Goal: Information Seeking & Learning: Learn about a topic

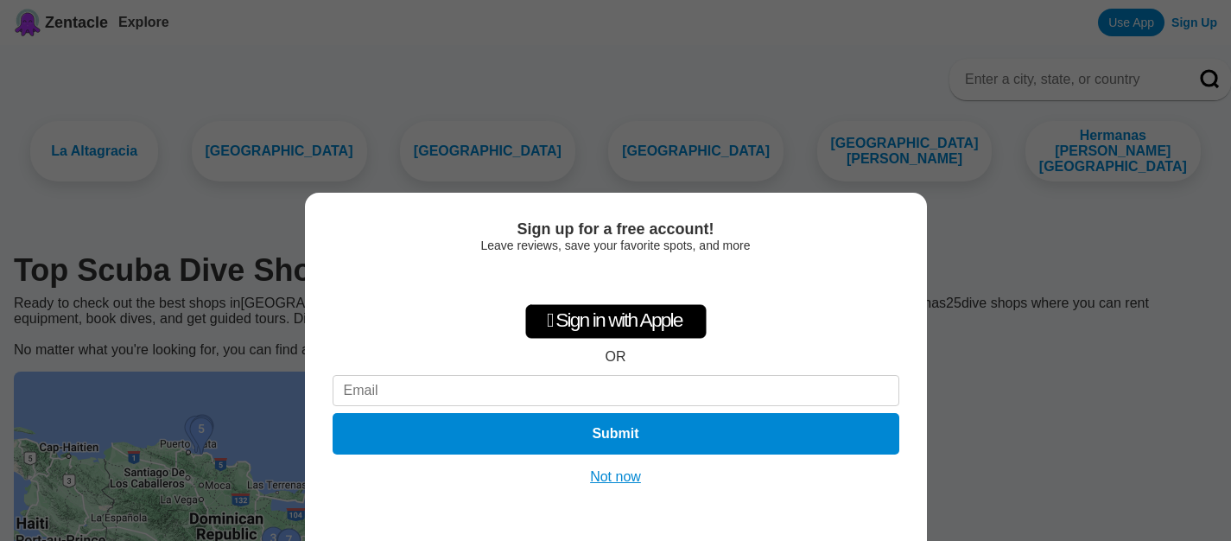
click at [620, 478] on button "Not now" at bounding box center [615, 476] width 61 height 17
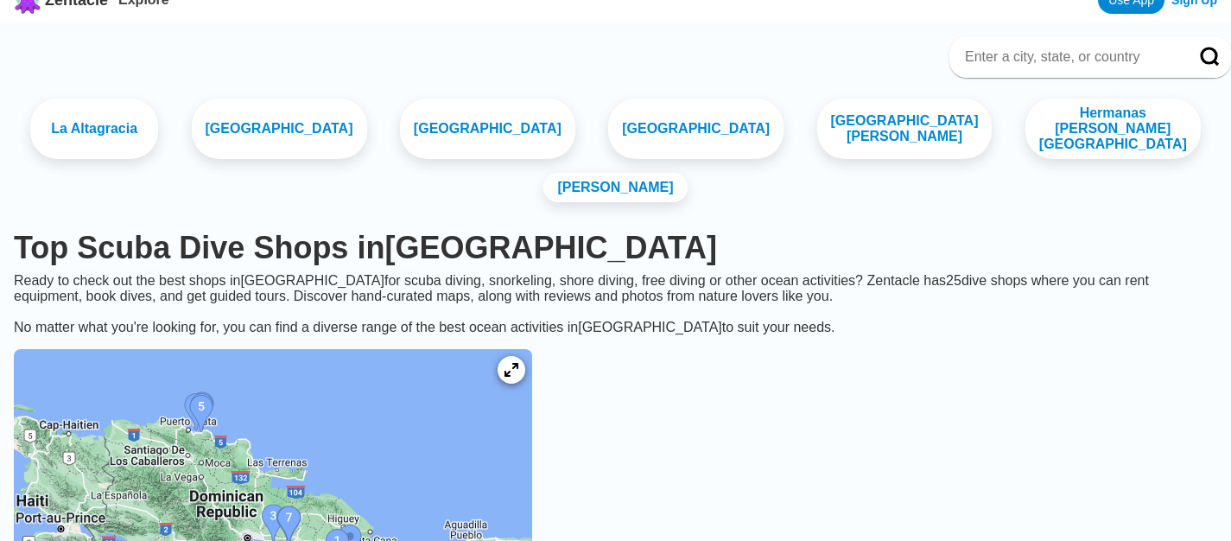
scroll to position [22, 0]
click at [462, 146] on link "[GEOGRAPHIC_DATA]" at bounding box center [488, 130] width 184 height 64
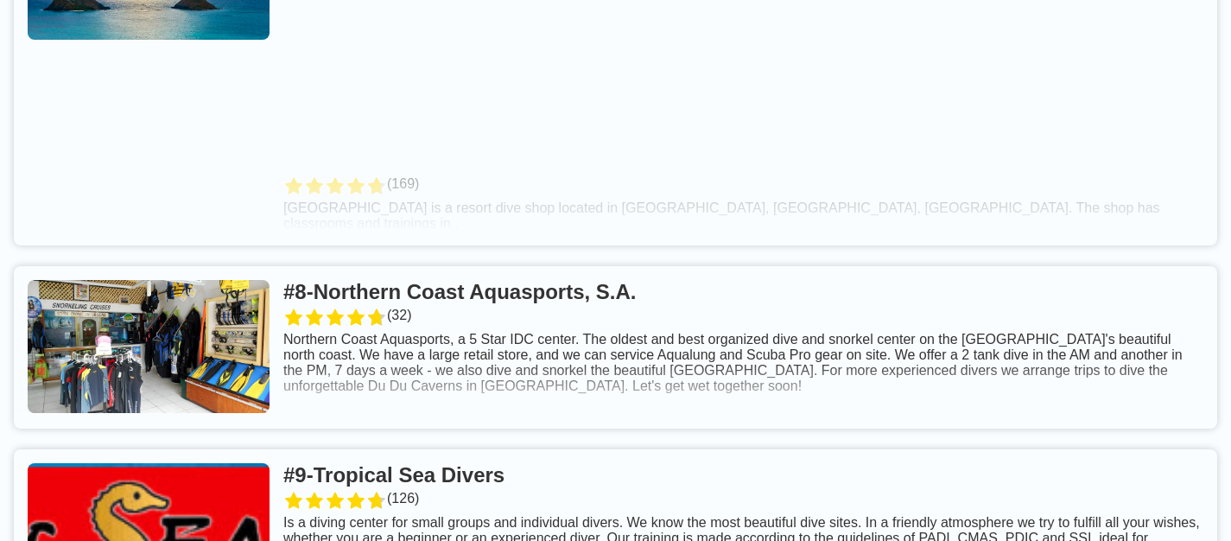
scroll to position [2164, 0]
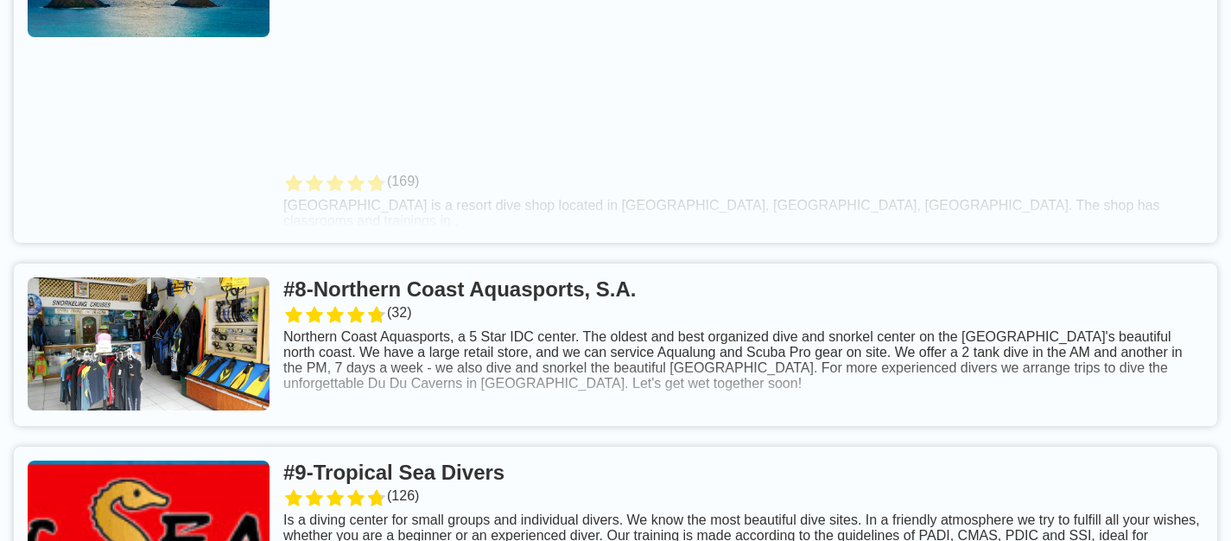
click at [526, 263] on link at bounding box center [615, 344] width 1203 height 162
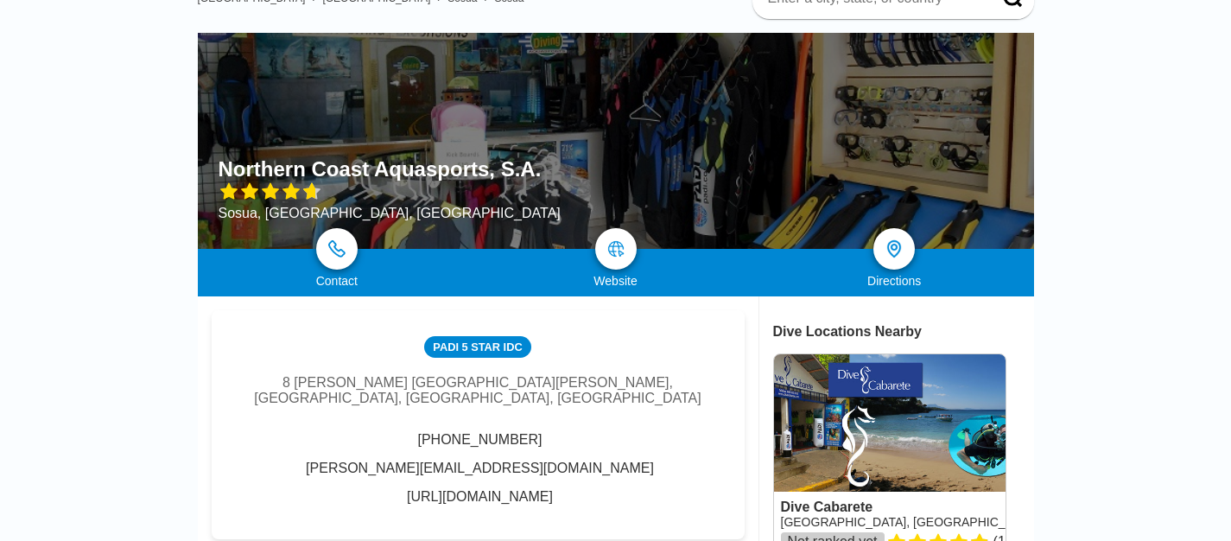
scroll to position [85, 0]
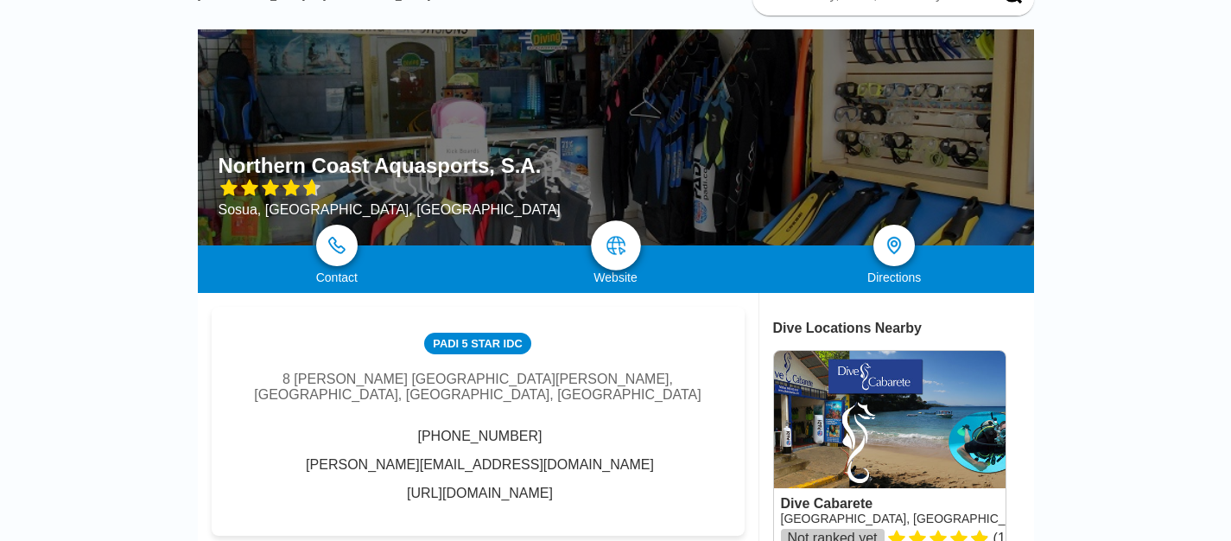
click at [618, 239] on img at bounding box center [616, 245] width 21 height 21
click at [613, 236] on img at bounding box center [616, 245] width 21 height 21
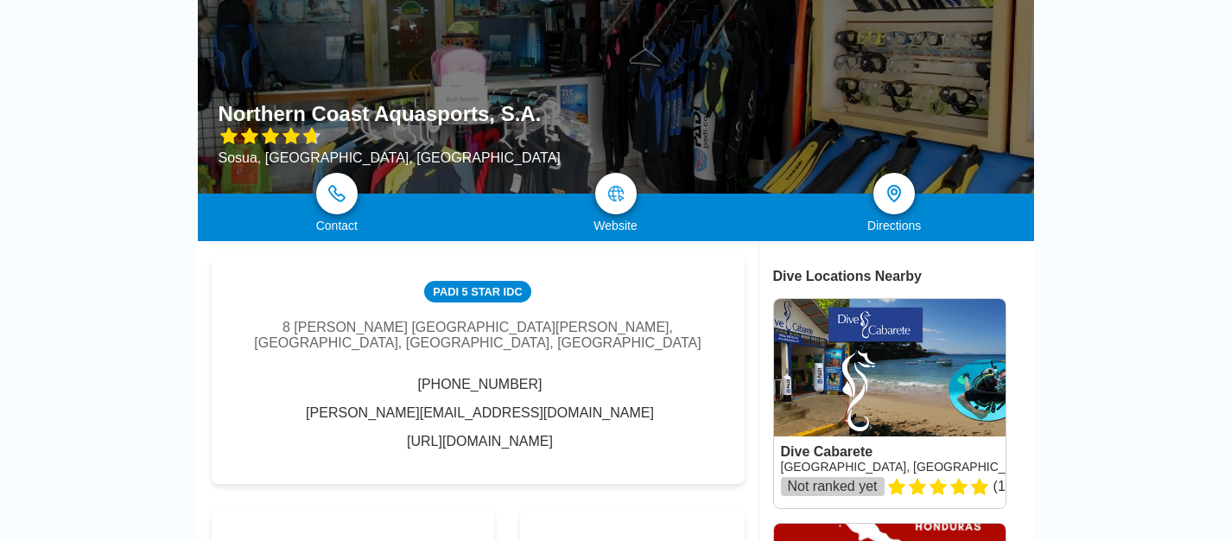
scroll to position [141, 0]
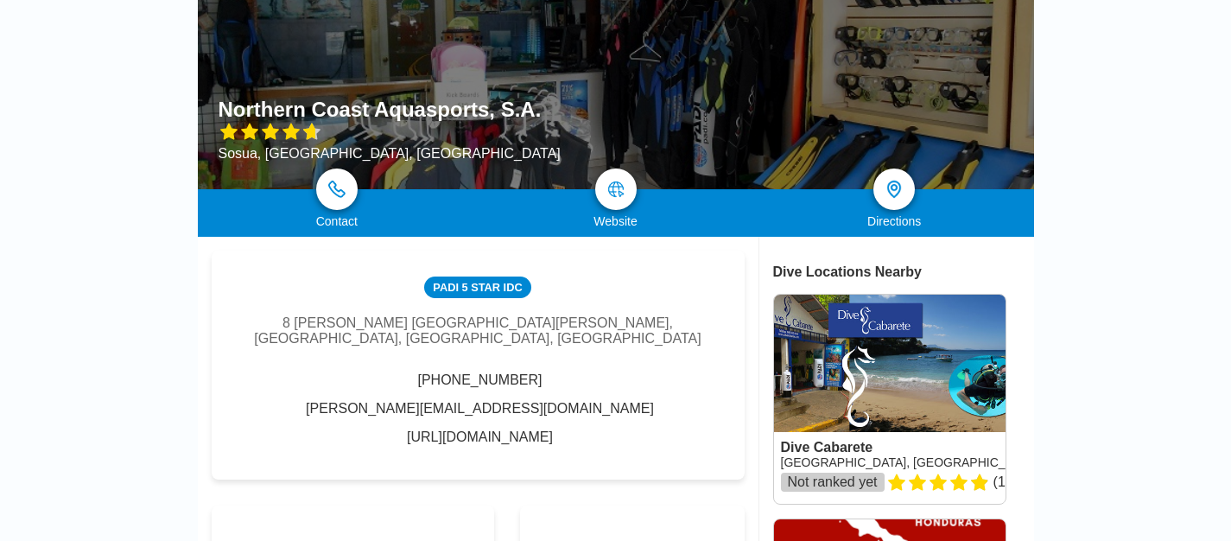
click at [538, 429] on link "[URL][DOMAIN_NAME]" at bounding box center [480, 437] width 146 height 16
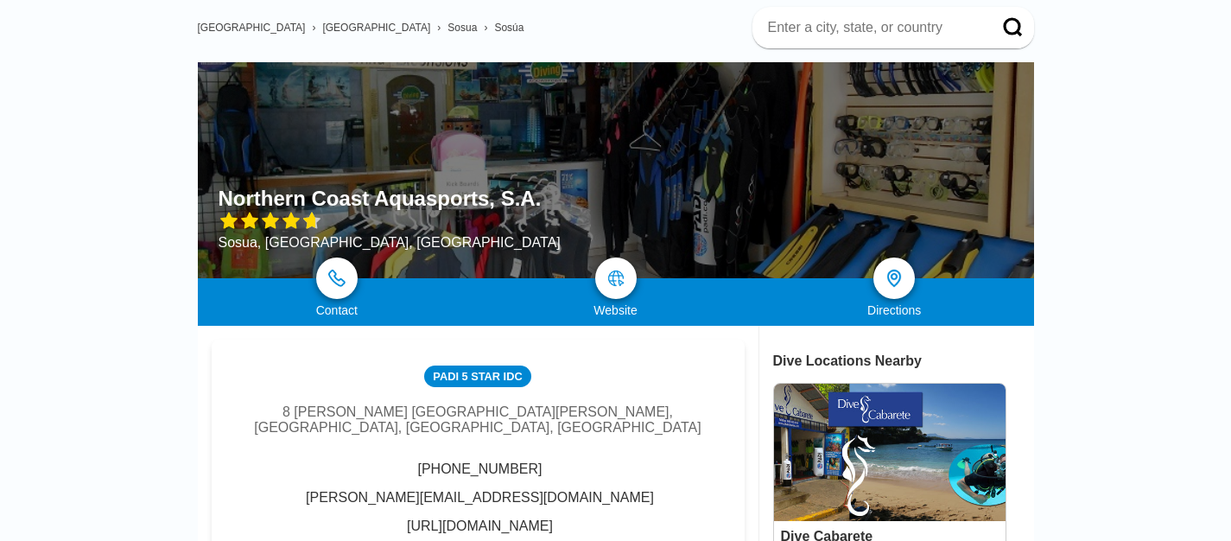
scroll to position [0, 0]
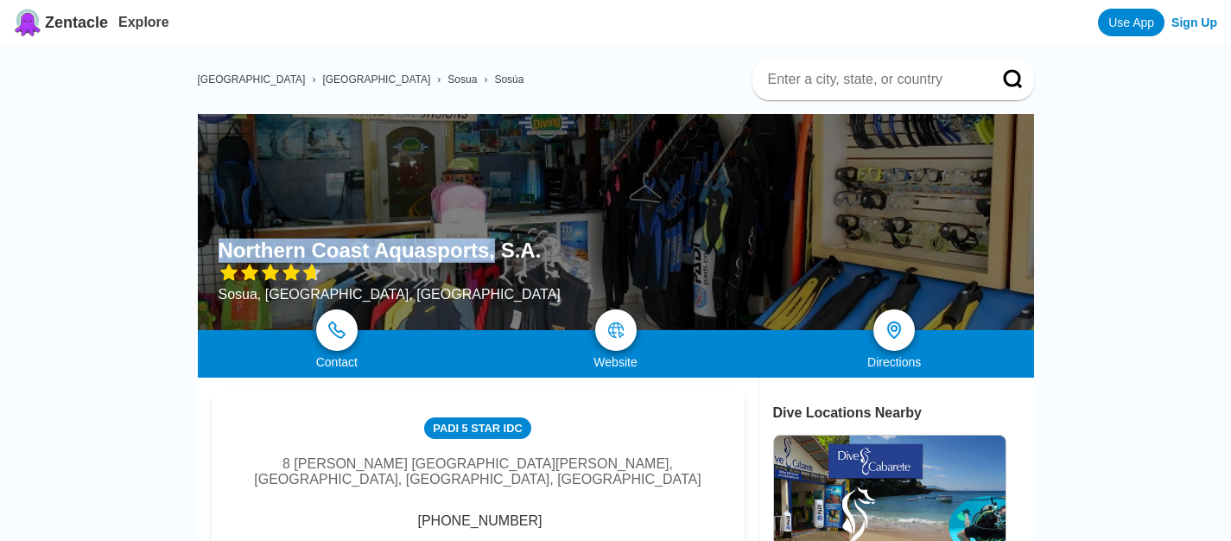
drag, startPoint x: 490, startPoint y: 246, endPoint x: 218, endPoint y: 242, distance: 272.2
click at [219, 242] on h1 "Northern Coast Aquasports, S.A." at bounding box center [380, 250] width 323 height 24
copy div "Northern Coast Aquasports,"
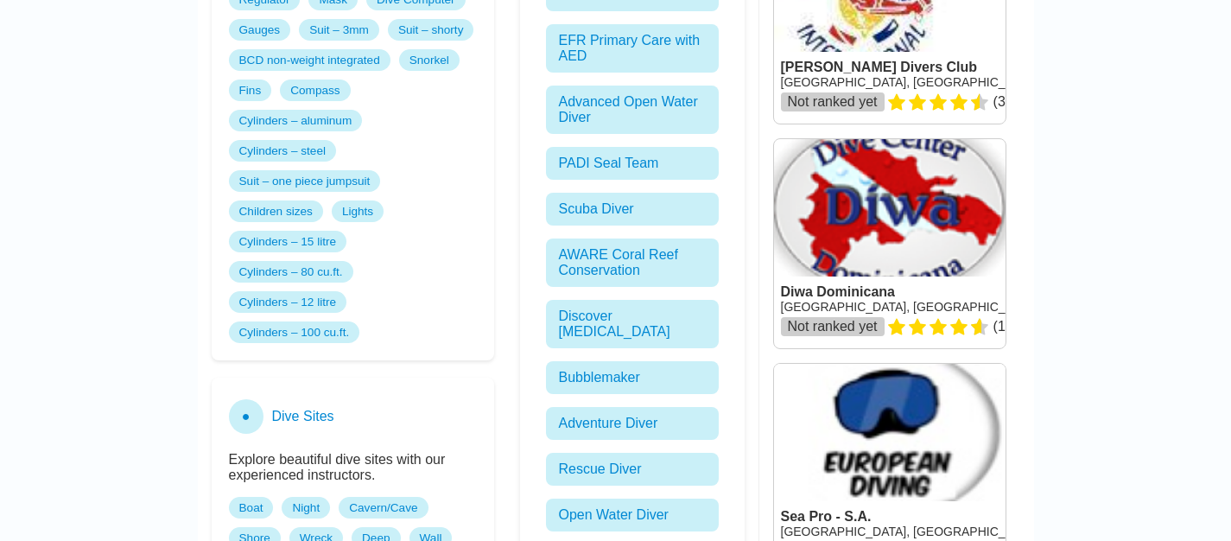
scroll to position [1147, 0]
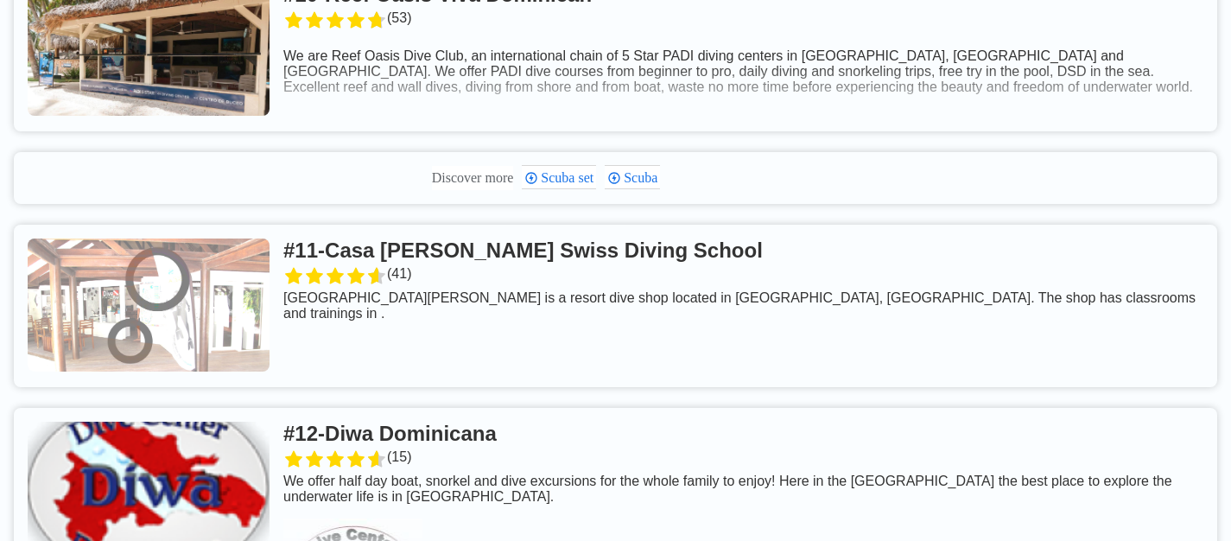
scroll to position [2517, 0]
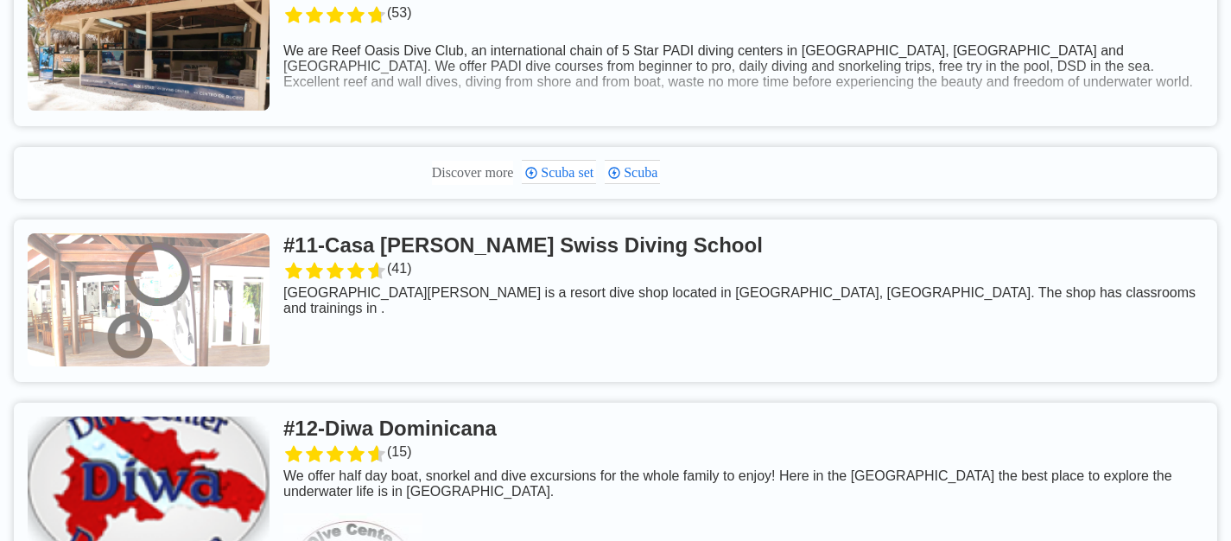
click at [256, 260] on link at bounding box center [615, 300] width 1203 height 162
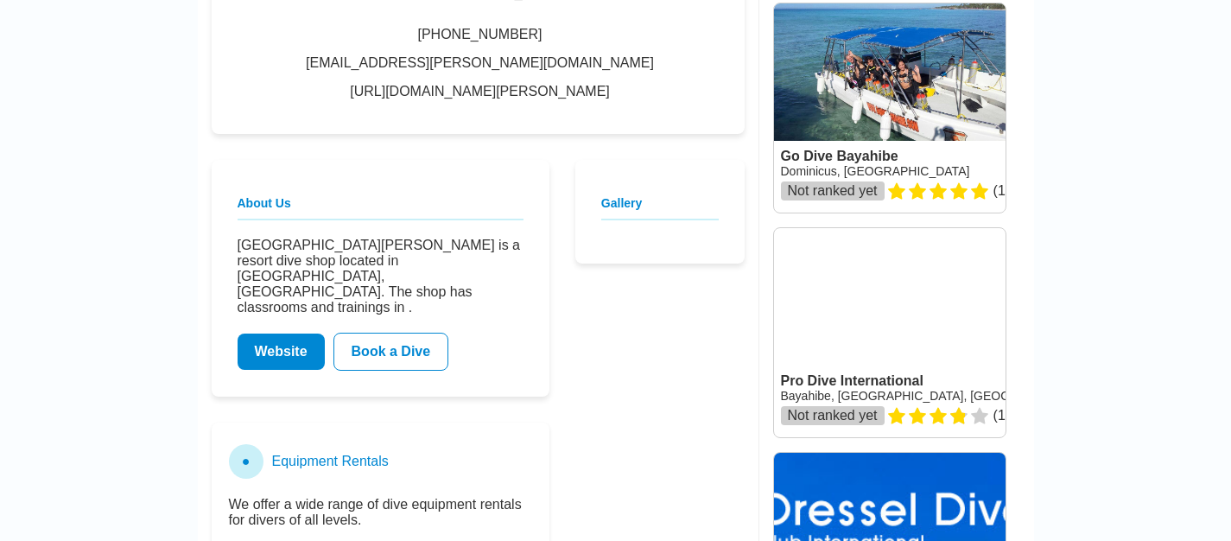
scroll to position [434, 0]
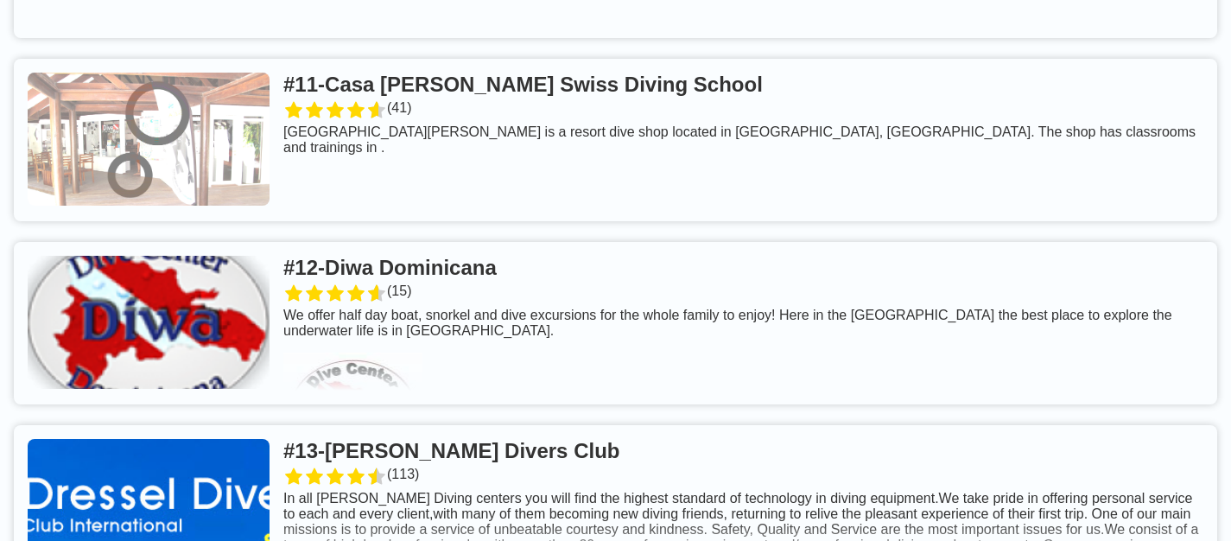
scroll to position [2802, 0]
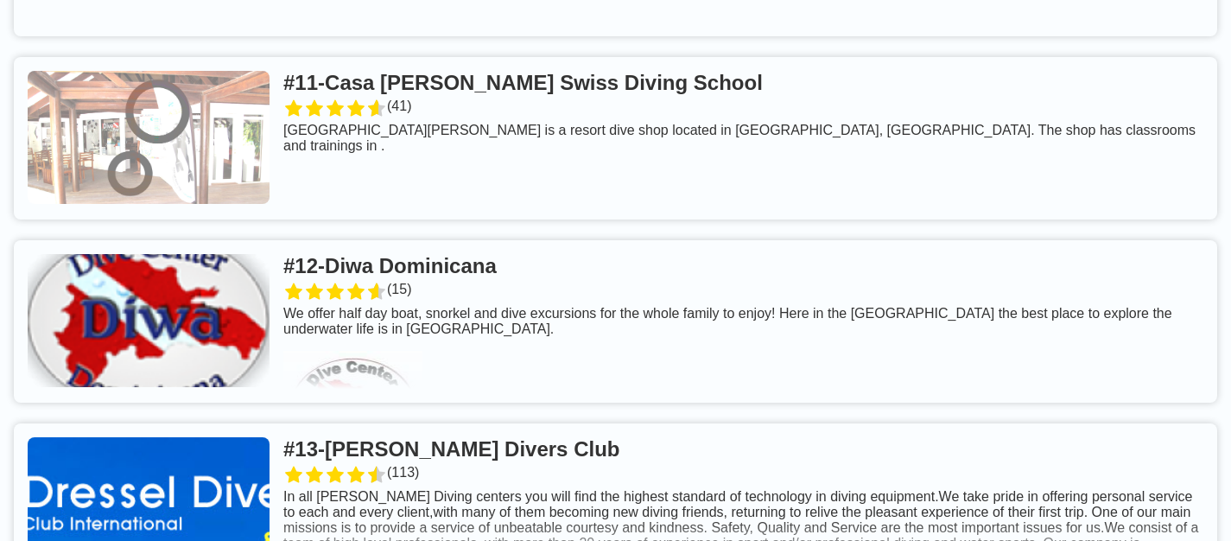
click at [270, 250] on link at bounding box center [615, 321] width 1203 height 162
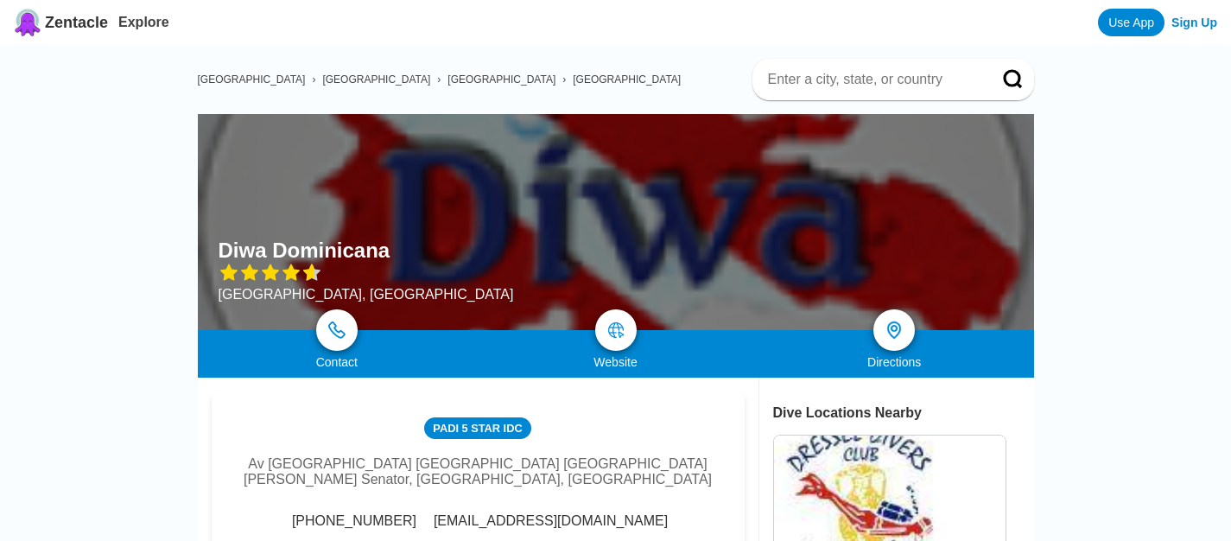
click at [479, 289] on div at bounding box center [616, 222] width 836 height 216
drag, startPoint x: 219, startPoint y: 254, endPoint x: 395, endPoint y: 268, distance: 175.9
click at [395, 268] on div "Diwa Dominicana [GEOGRAPHIC_DATA], [GEOGRAPHIC_DATA]" at bounding box center [366, 270] width 295 height 64
copy div "Diwa Dominicana"
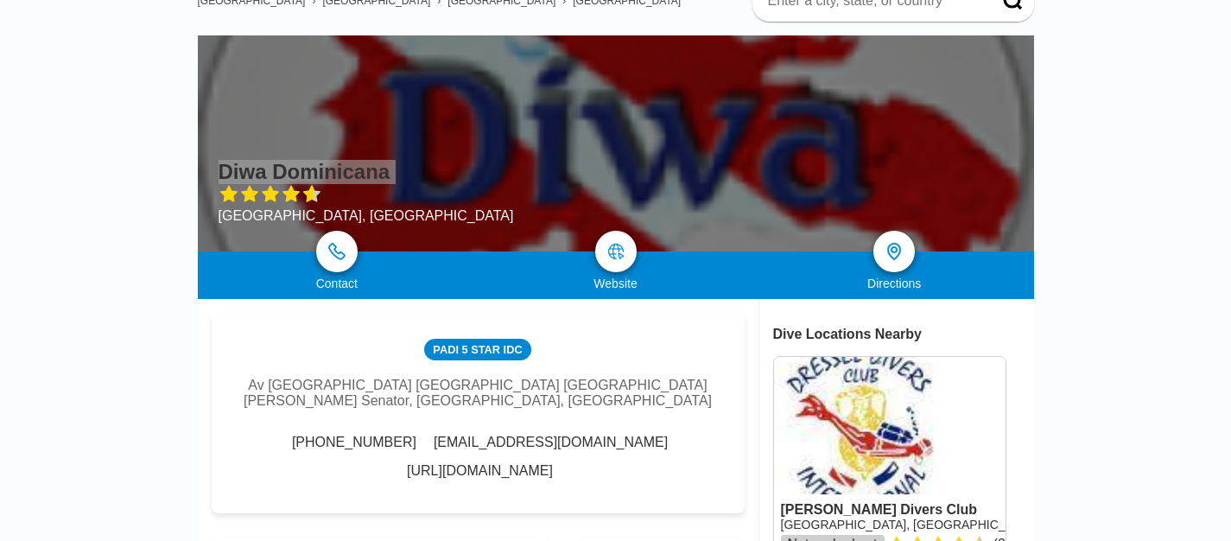
scroll to position [118, 0]
